Goal: Task Accomplishment & Management: Manage account settings

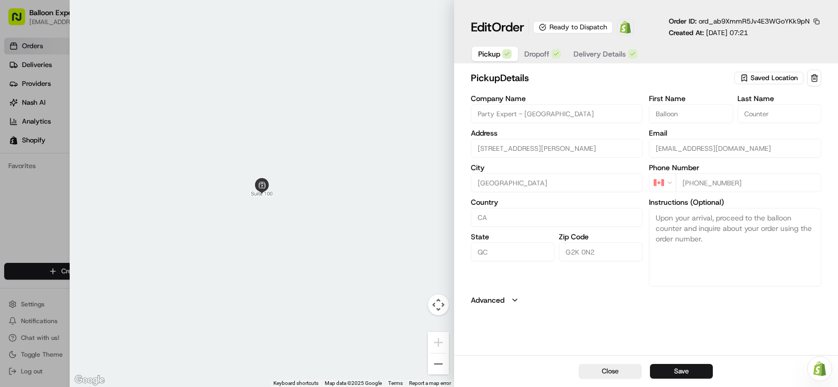
click at [57, 195] on div at bounding box center [419, 193] width 838 height 387
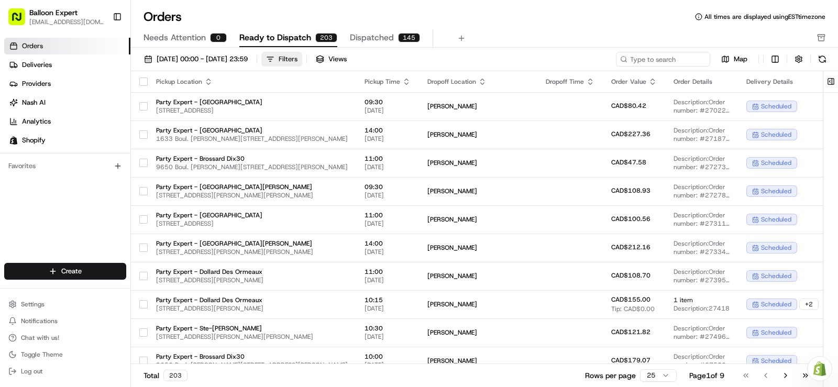
click at [302, 54] on button "Filters" at bounding box center [281, 59] width 41 height 15
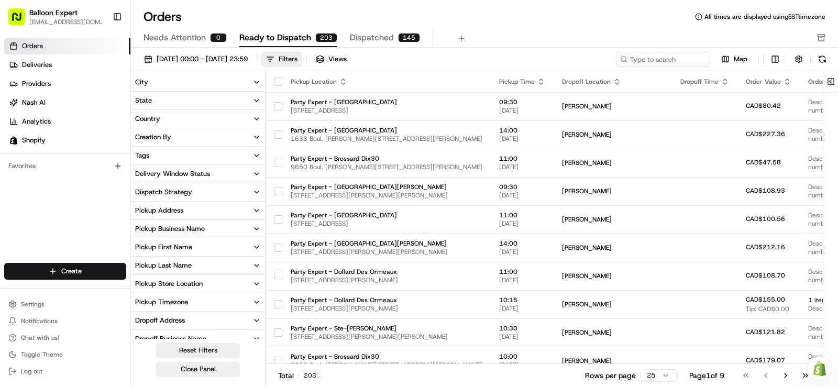
click at [254, 281] on icon "button" at bounding box center [256, 284] width 8 height 8
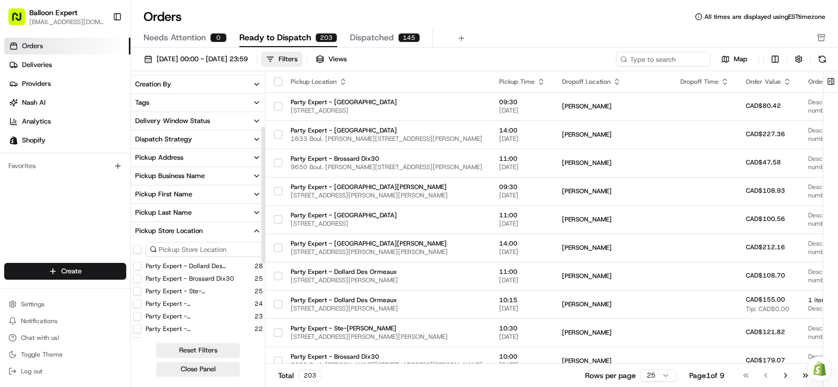
scroll to position [105, 0]
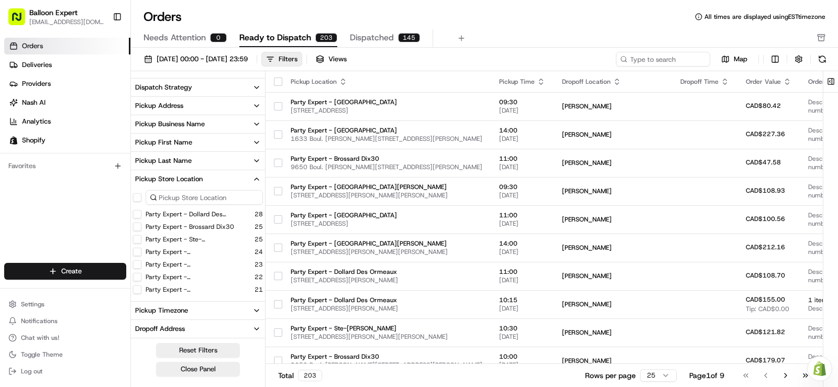
click at [138, 278] on button "Party Expert - [GEOGRAPHIC_DATA]" at bounding box center [137, 277] width 8 height 8
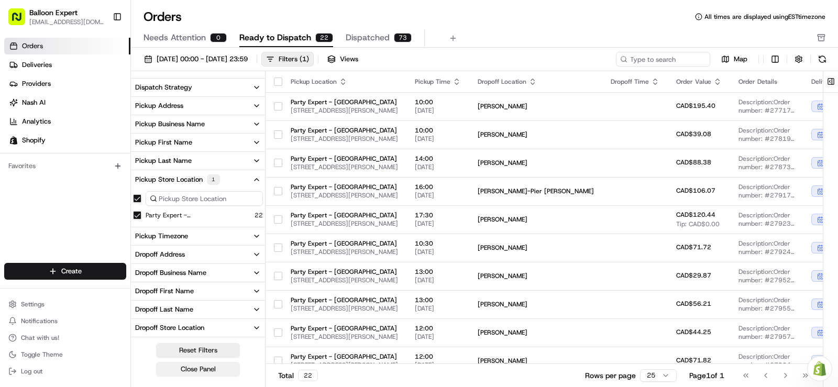
click at [194, 368] on button "Close Panel" at bounding box center [198, 369] width 84 height 15
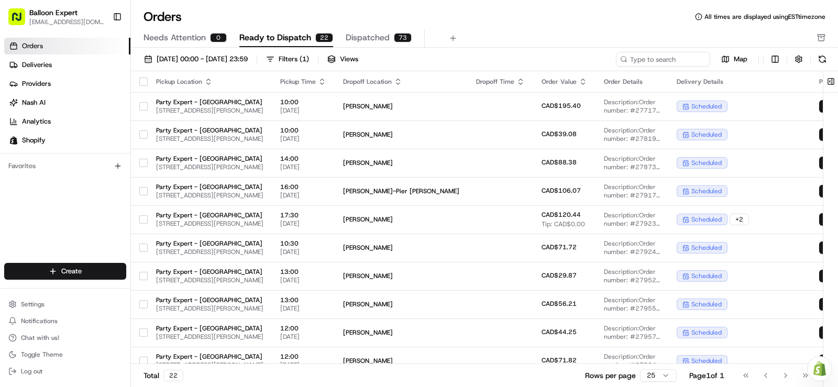
click at [27, 206] on div "Orders Deliveries Providers [PERSON_NAME] Analytics Shopify Favorites" at bounding box center [65, 152] width 130 height 236
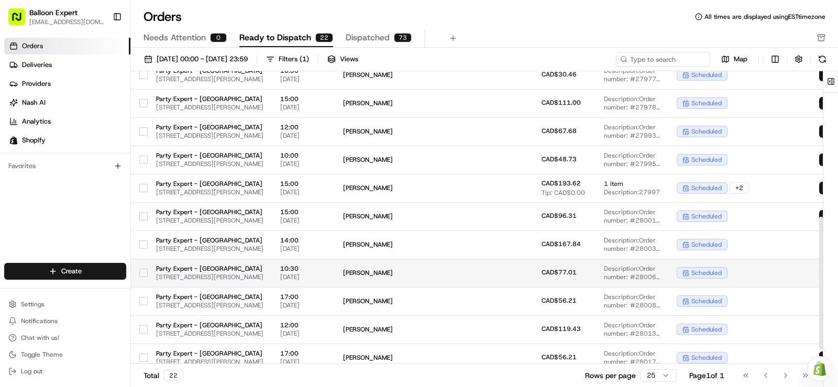
scroll to position [350, 0]
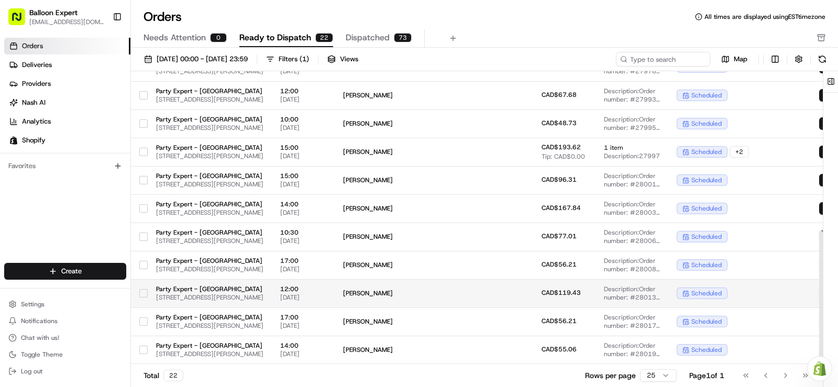
click at [468, 288] on td "[PERSON_NAME]" at bounding box center [401, 293] width 133 height 28
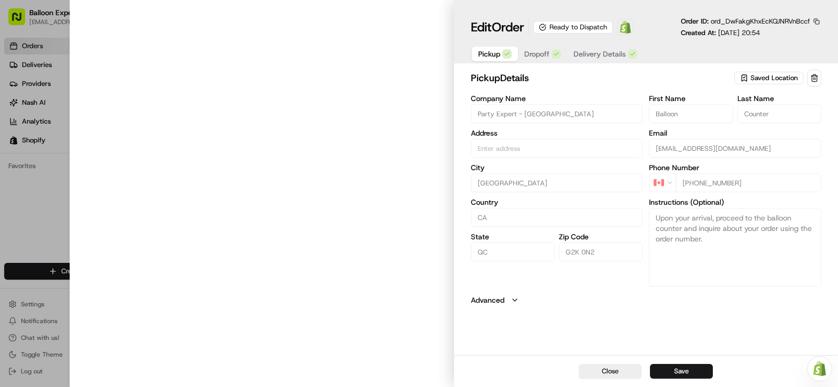
type input "[STREET_ADDRESS][PERSON_NAME]"
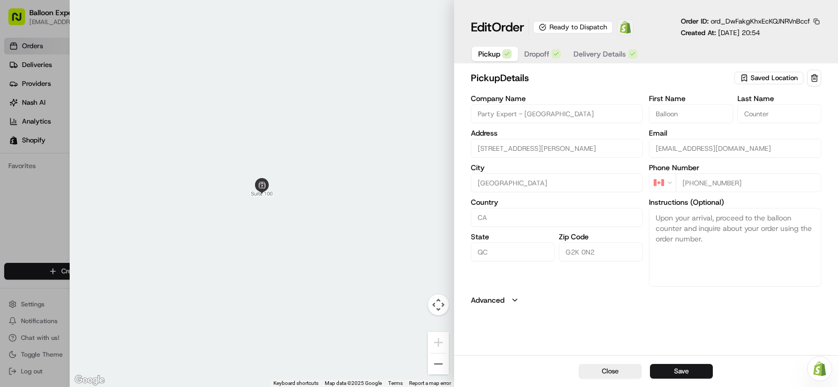
click at [631, 31] on img at bounding box center [625, 27] width 13 height 13
